Goal: Information Seeking & Learning: Learn about a topic

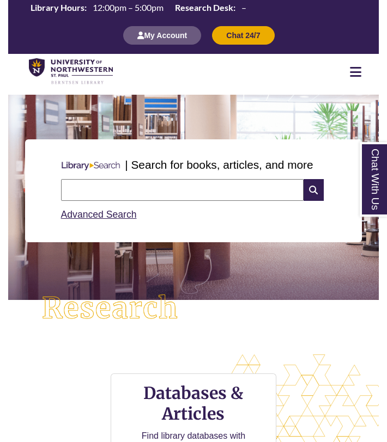
click at [136, 188] on input "text" at bounding box center [182, 190] width 242 height 22
type input "*"
type input "**********"
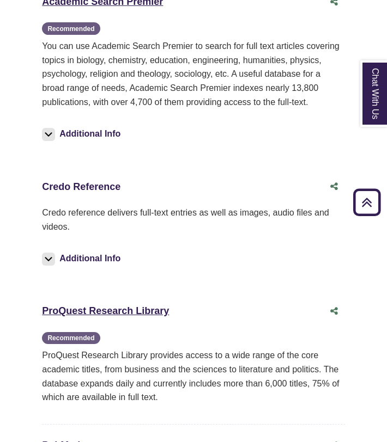
scroll to position [812, 0]
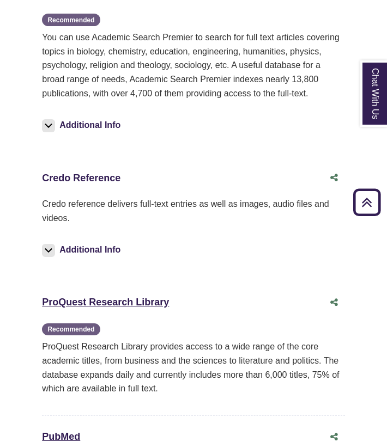
click at [90, 173] on link "Credo Reference This link opens in a new window" at bounding box center [81, 178] width 78 height 11
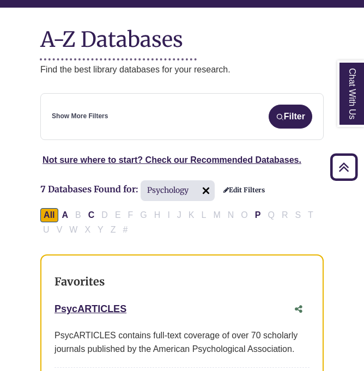
scroll to position [170, 0]
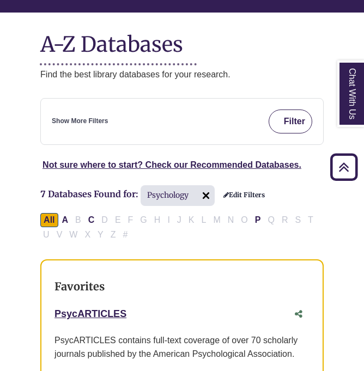
click at [290, 109] on button "Filter" at bounding box center [290, 121] width 44 height 24
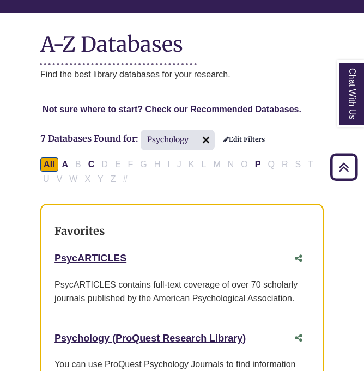
scroll to position [170, 2]
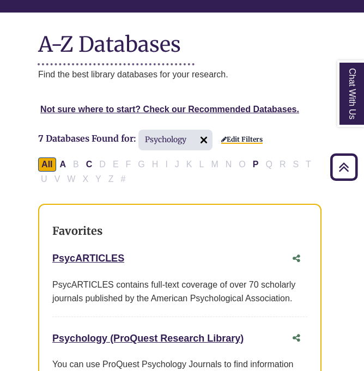
click at [240, 136] on link "Edit Filters" at bounding box center [241, 140] width 41 height 8
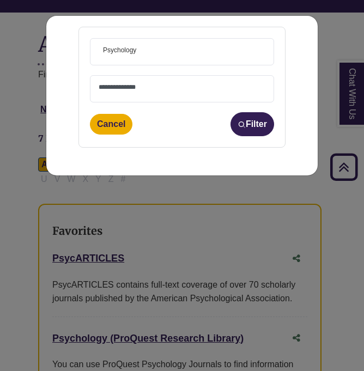
click at [206, 89] on textarea "Search" at bounding box center [182, 88] width 167 height 9
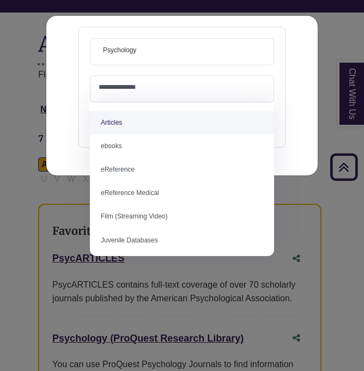
select select "*****"
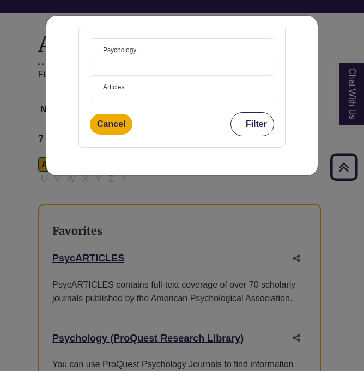
click at [258, 126] on button "Filter" at bounding box center [252, 124] width 44 height 24
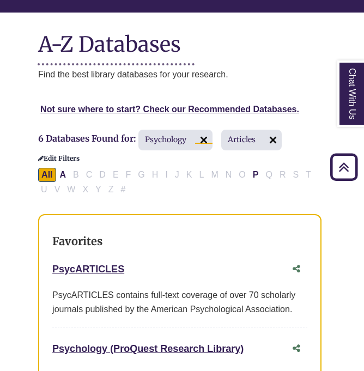
click at [204, 131] on img at bounding box center [203, 139] width 17 height 17
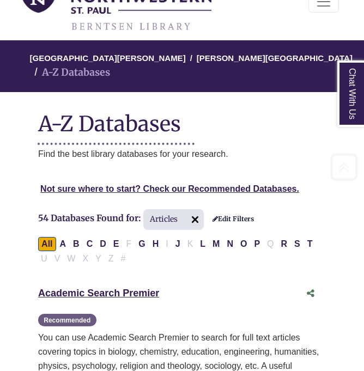
scroll to position [99, 2]
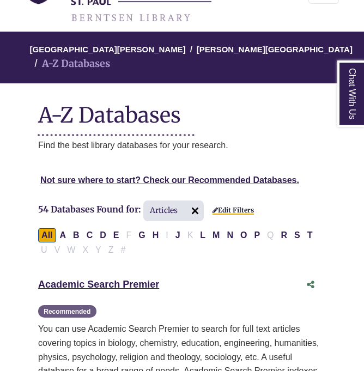
click at [240, 206] on link "Edit Filters" at bounding box center [232, 210] width 41 height 8
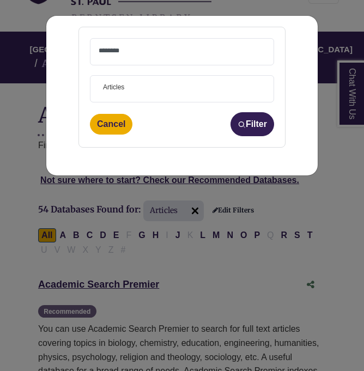
click at [157, 56] on span at bounding box center [182, 52] width 167 height 26
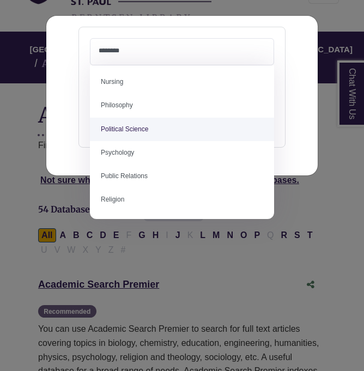
scroll to position [804, 0]
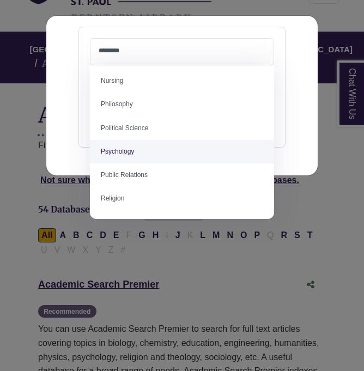
select select "*****"
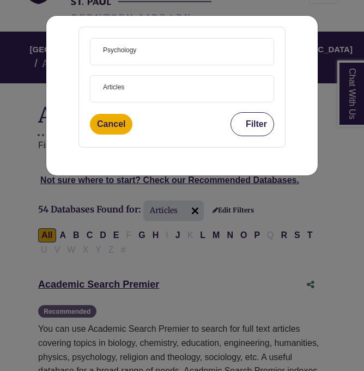
click at [253, 120] on button "Filter" at bounding box center [252, 124] width 44 height 24
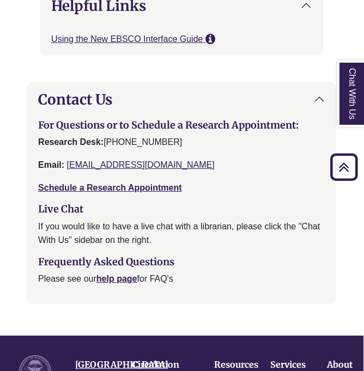
scroll to position [2113, 1]
